Goal: Task Accomplishment & Management: Use online tool/utility

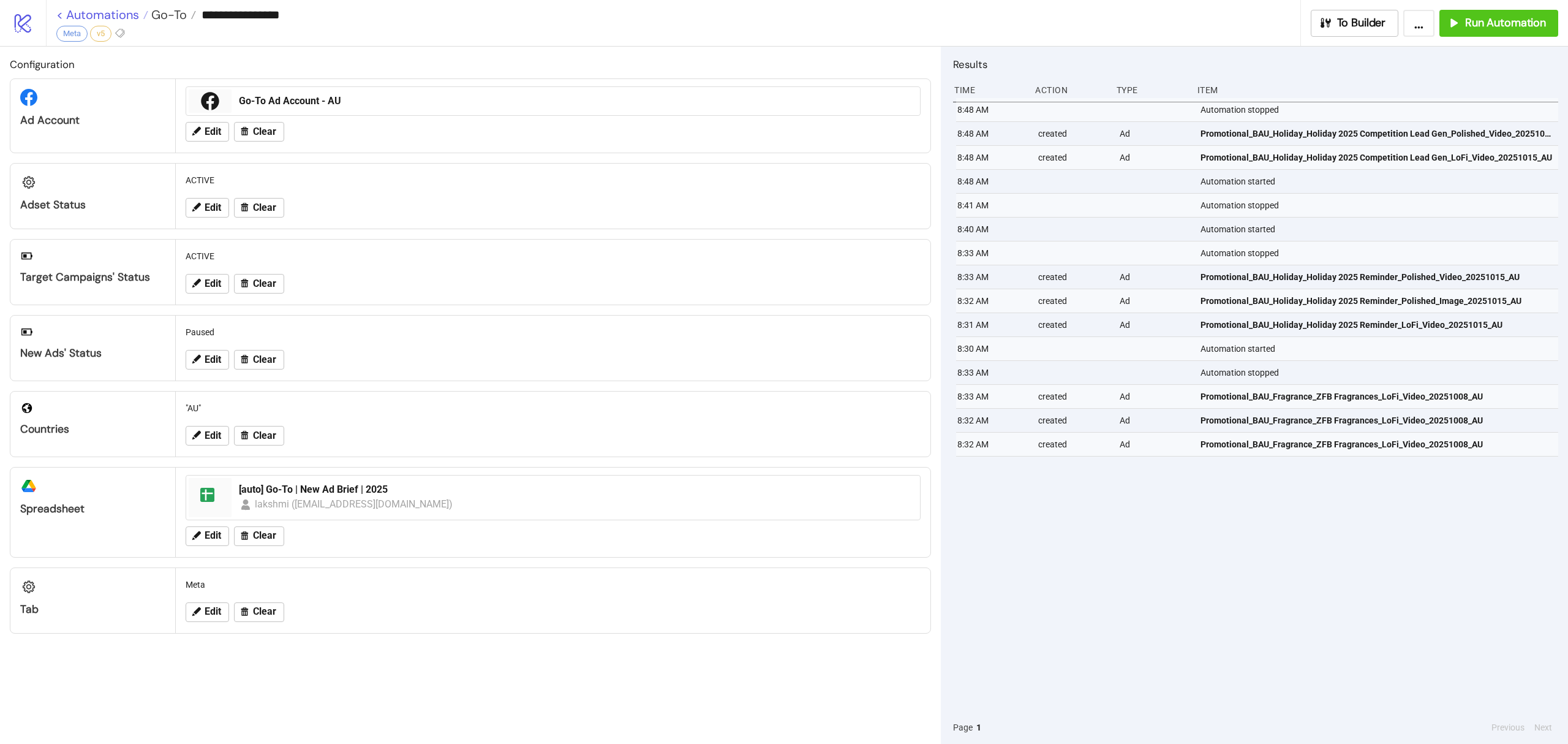
click at [79, 10] on link "< Automations" at bounding box center [102, 14] width 92 height 13
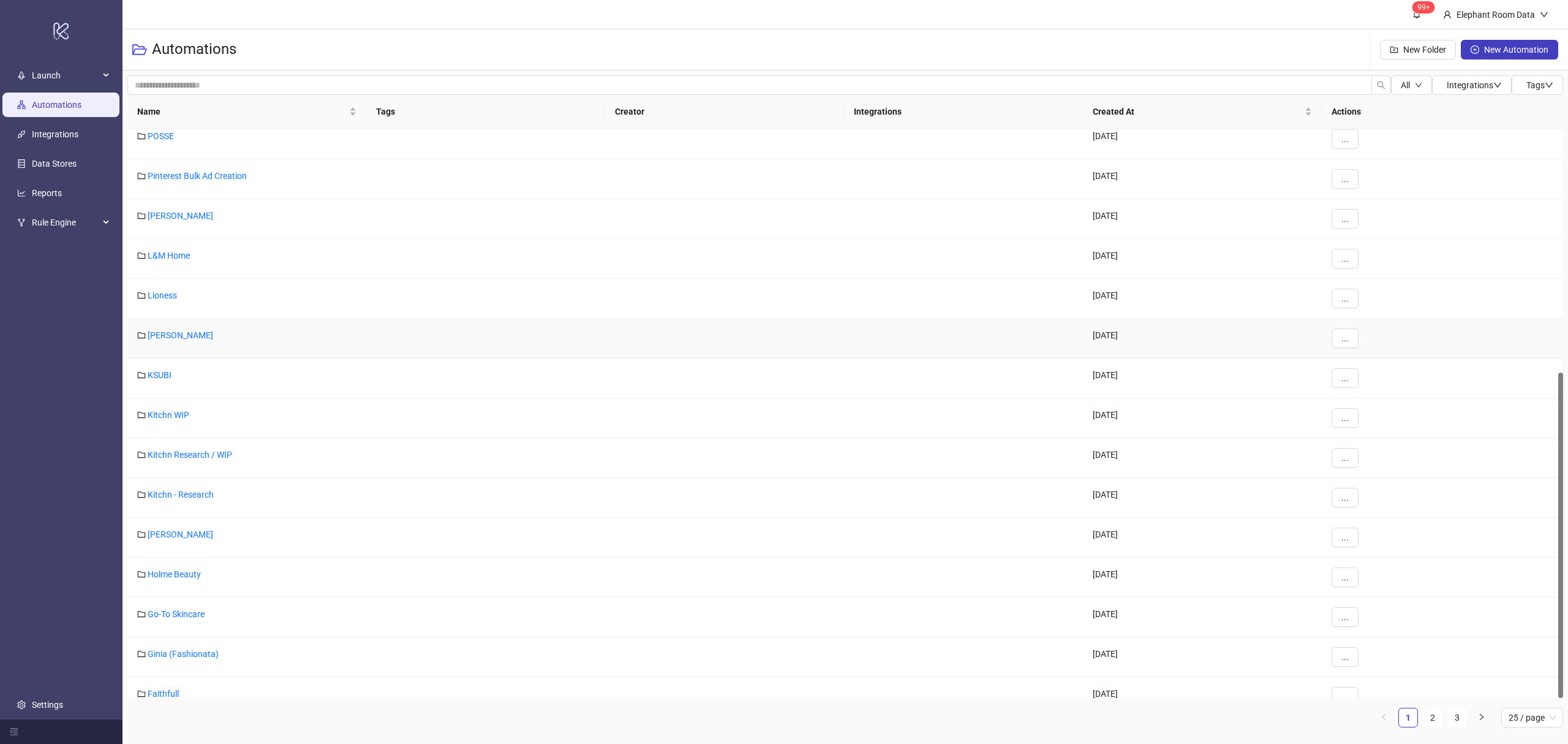
scroll to position [427, 0]
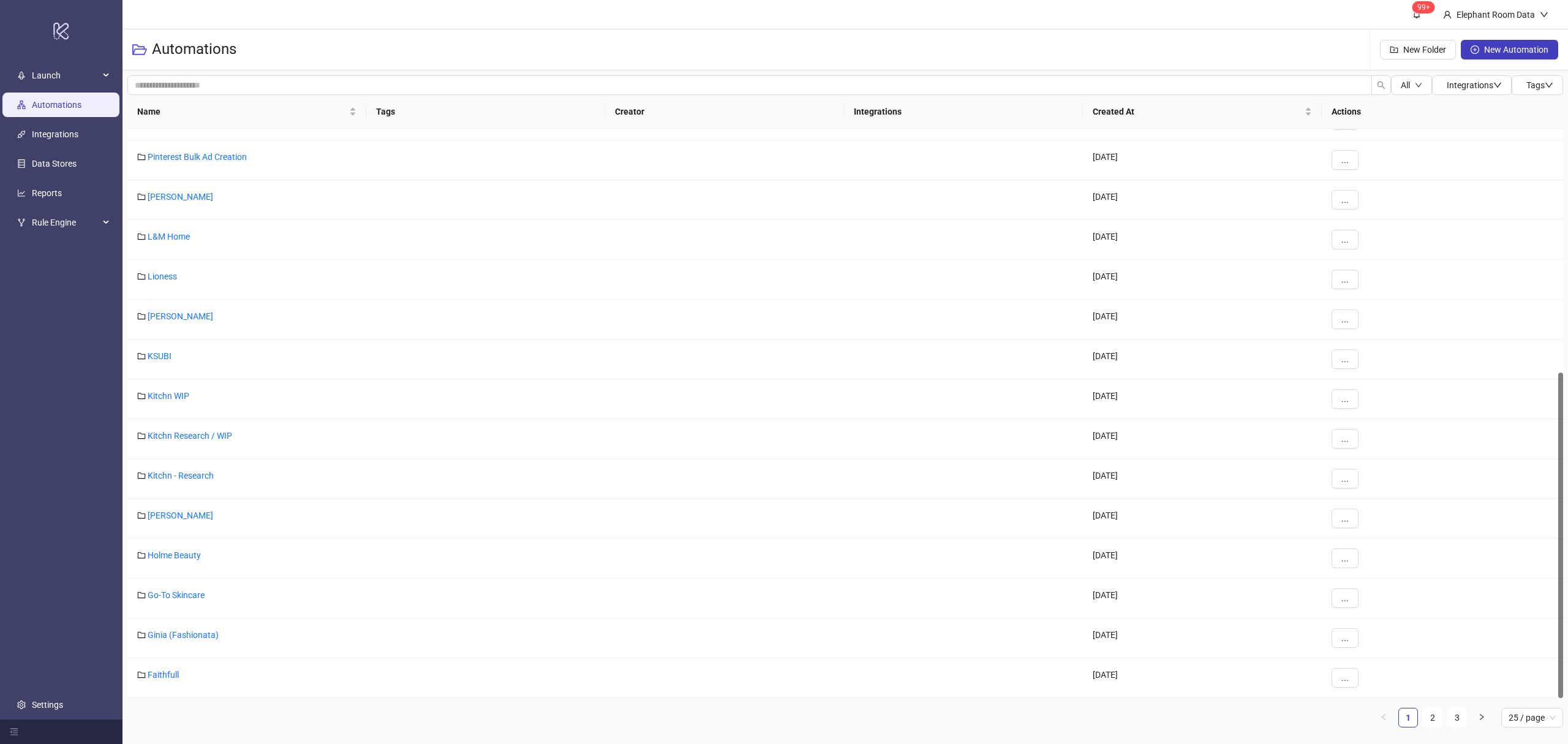
click at [1443, 717] on ul "1 2 3 25 / page" at bounding box center [845, 718] width 1435 height 20
click at [1429, 719] on link "2" at bounding box center [1432, 717] width 18 height 18
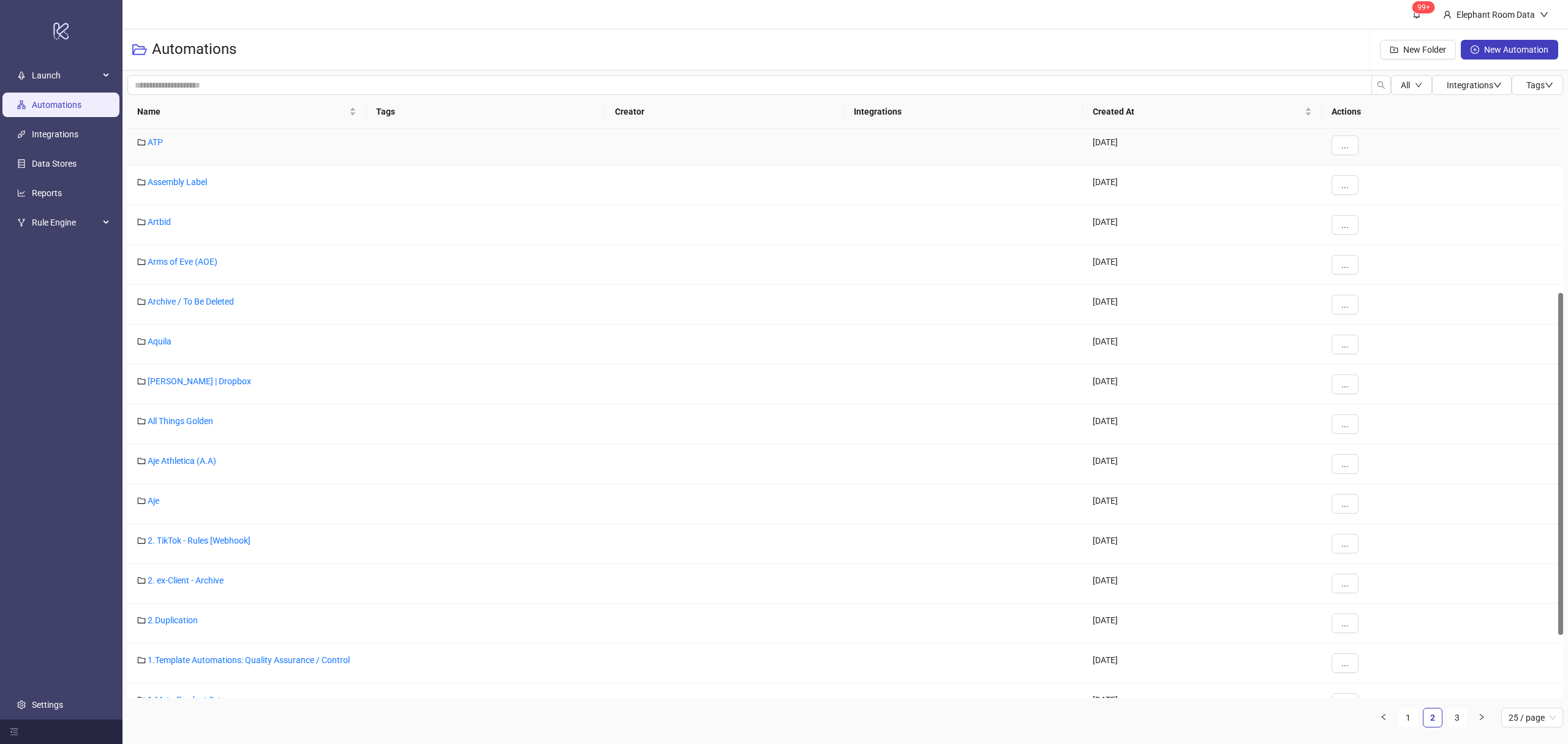
click at [146, 145] on div "ATP" at bounding box center [247, 146] width 239 height 40
click at [147, 145] on link "ATP" at bounding box center [155, 142] width 15 height 10
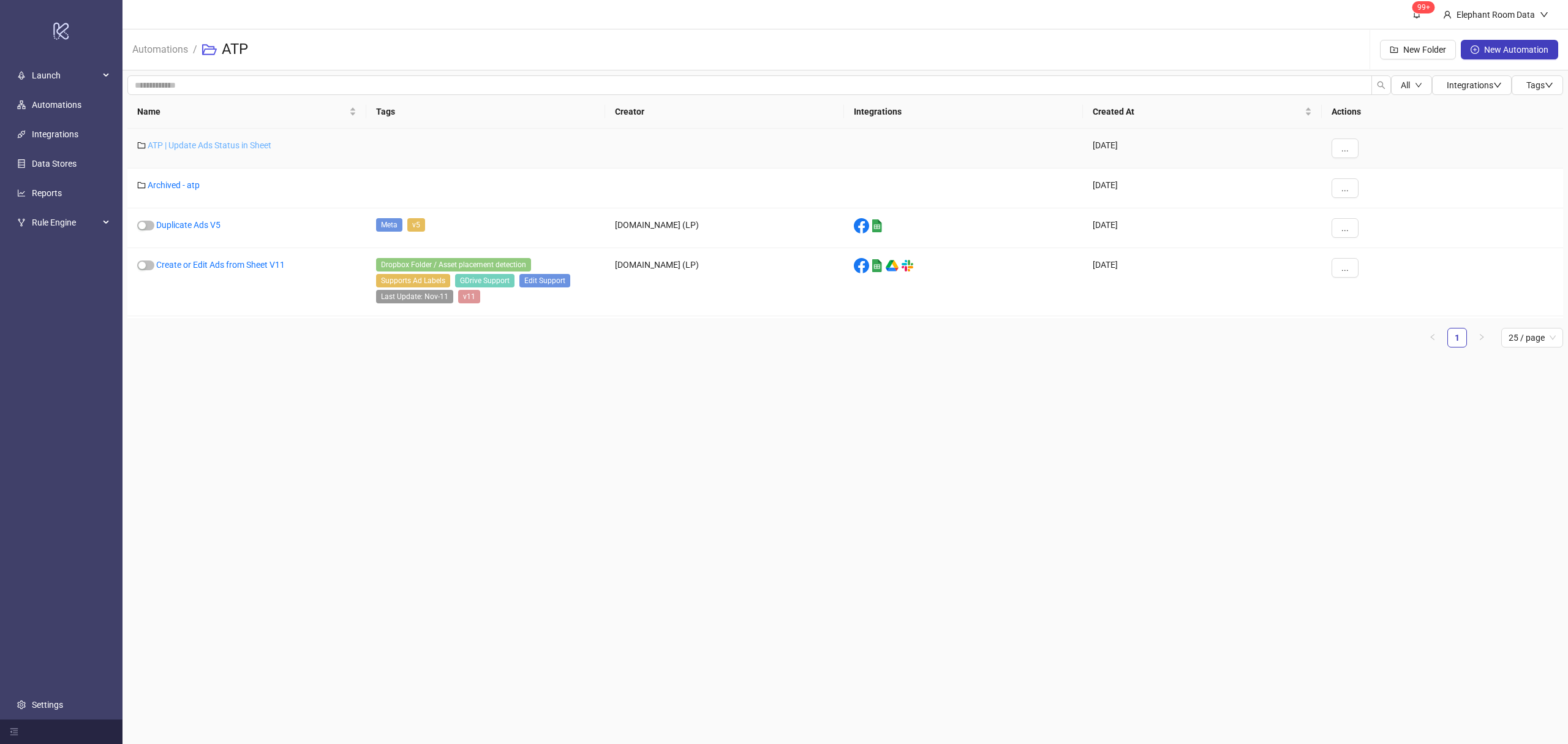
click at [155, 140] on link "ATP | Update Ads Status in Sheet" at bounding box center [209, 145] width 124 height 10
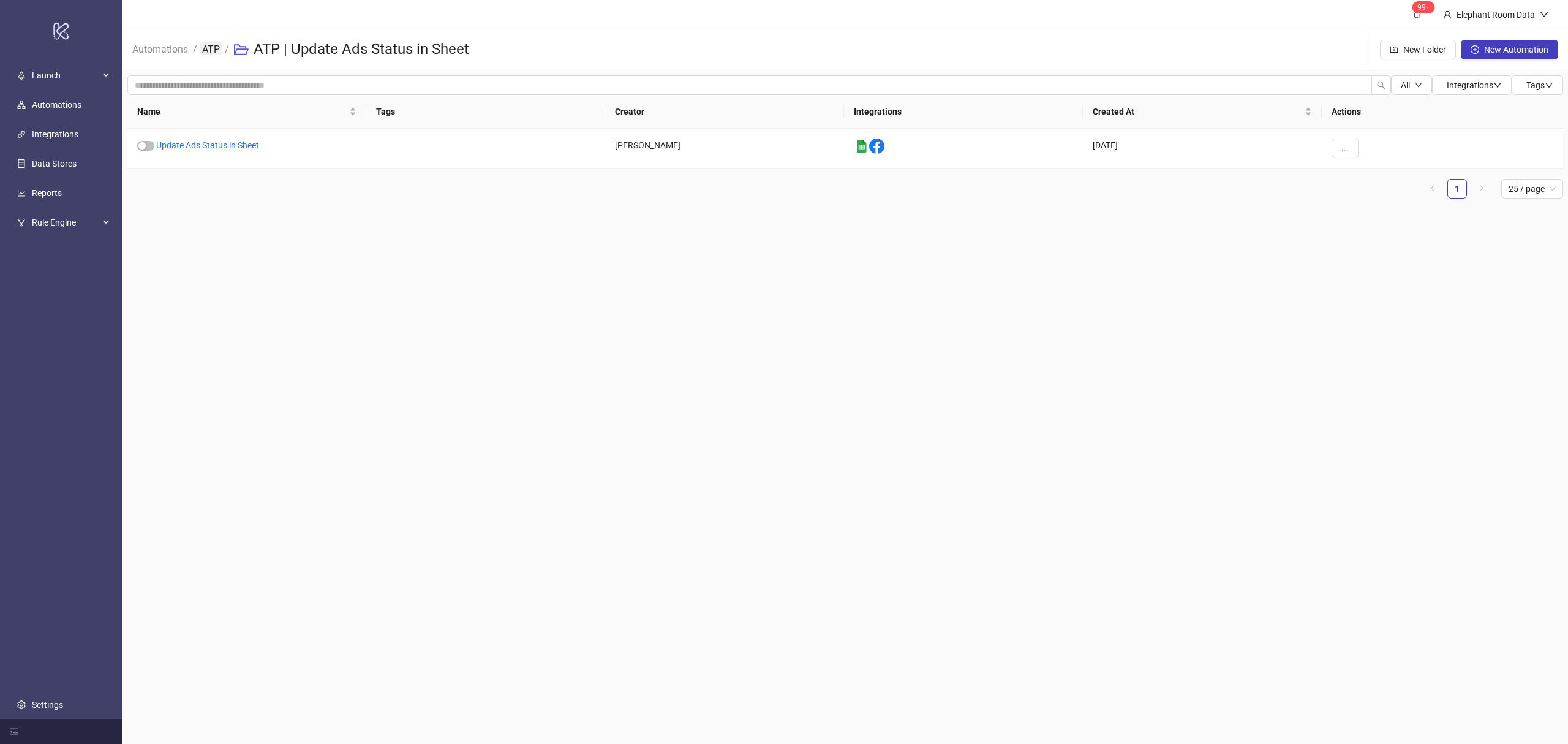
click at [207, 49] on link "ATP" at bounding box center [211, 48] width 23 height 14
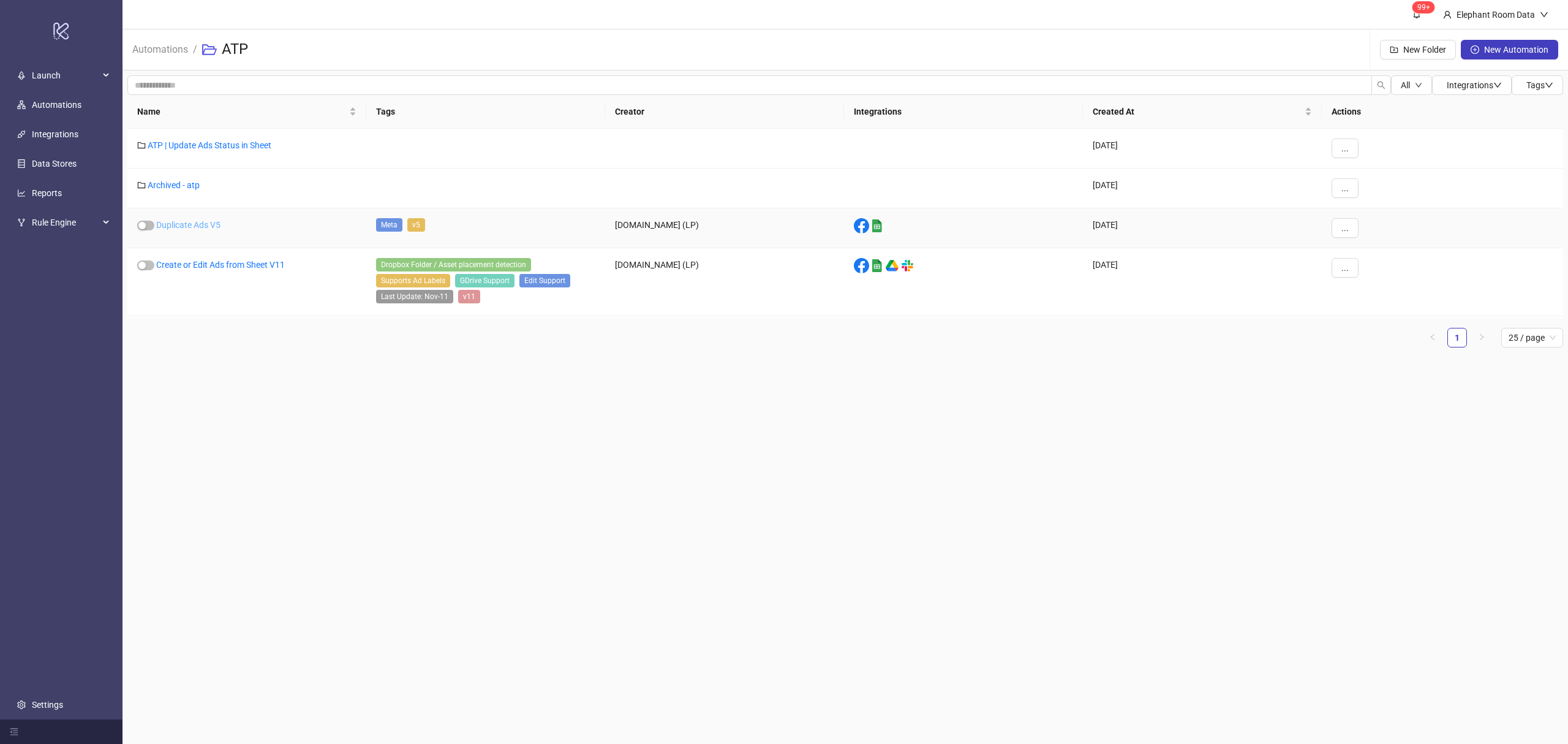
click at [197, 228] on link "Duplicate Ads V5" at bounding box center [188, 224] width 64 height 10
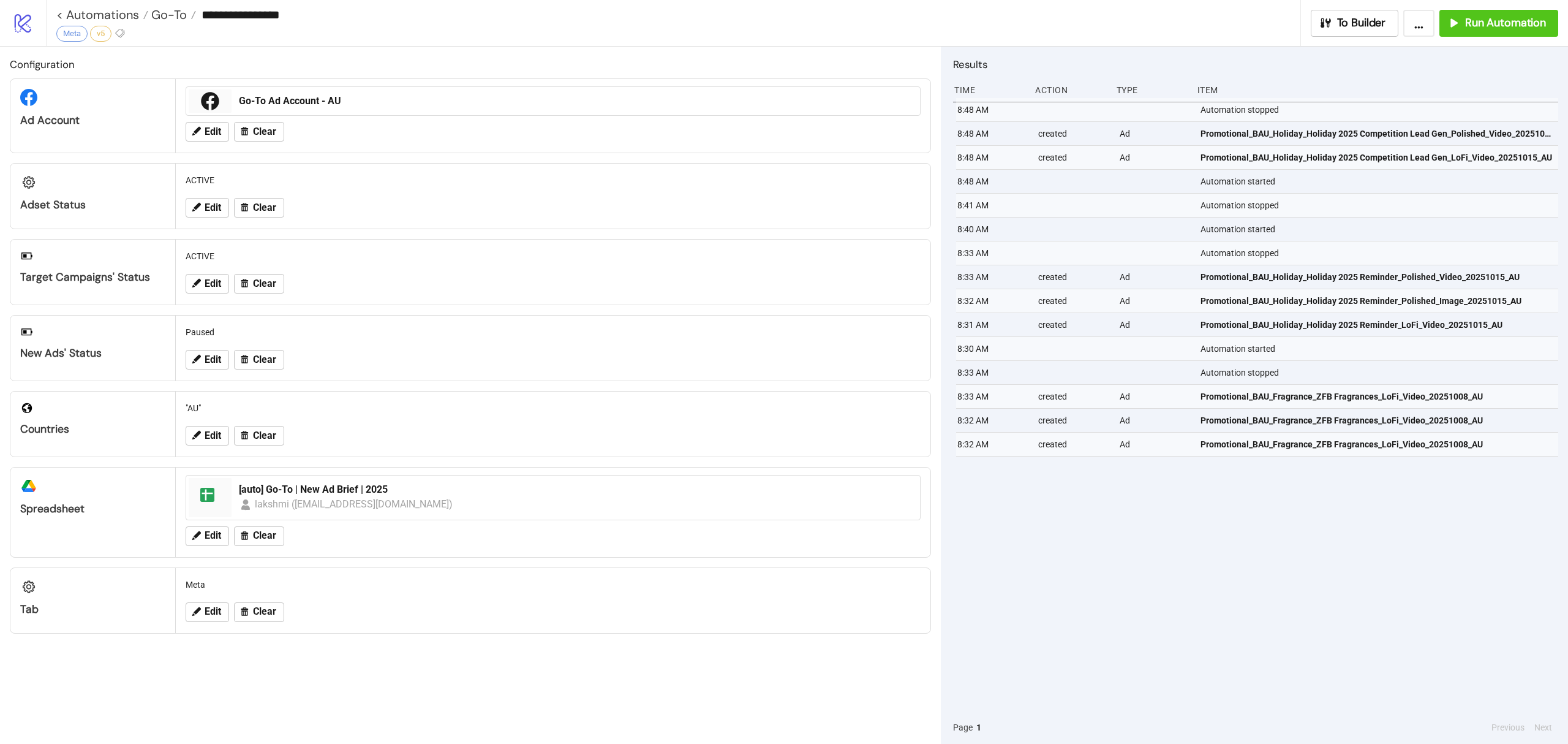
type input "**********"
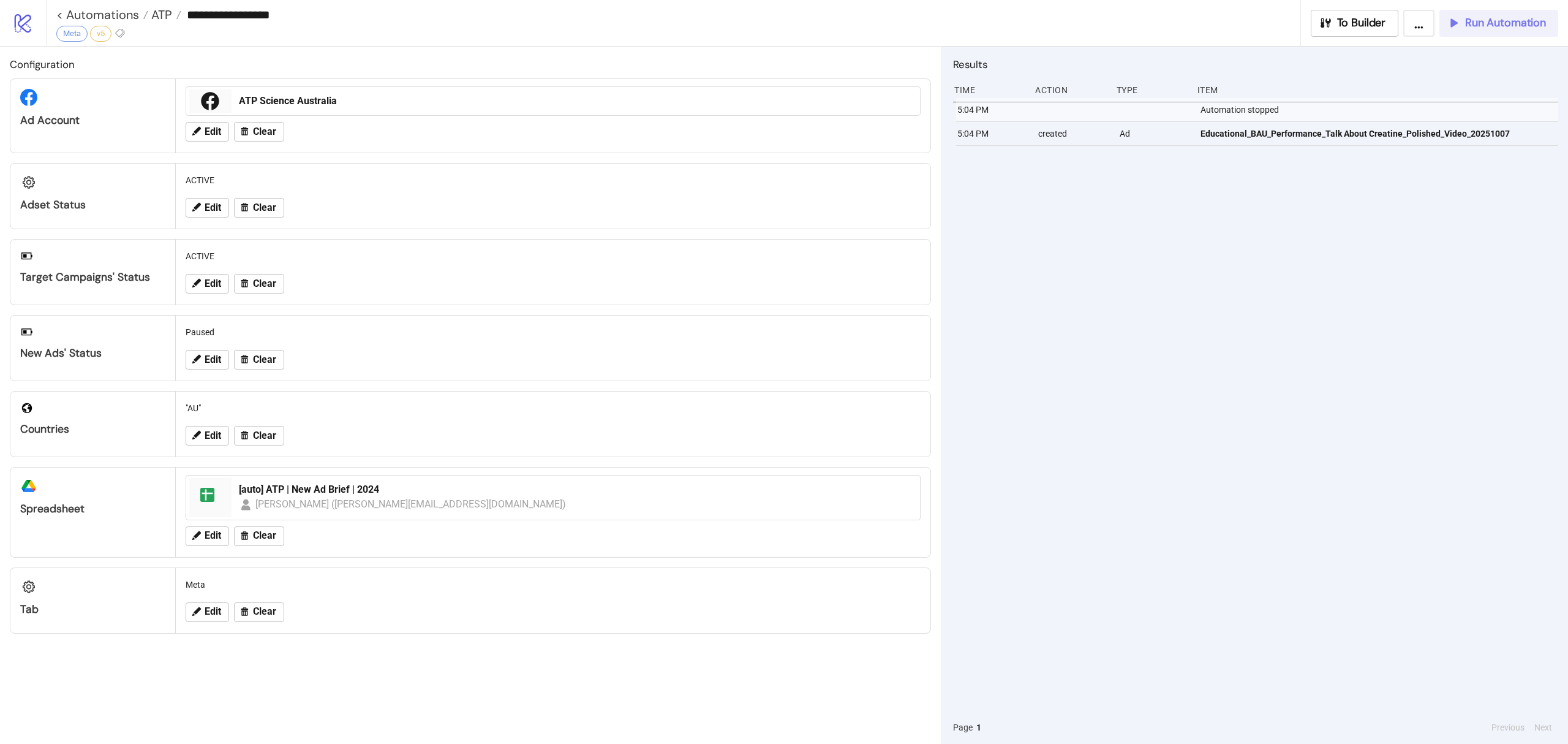
click at [1524, 24] on span "Run Automation" at bounding box center [1505, 24] width 80 height 14
